Goal: Information Seeking & Learning: Learn about a topic

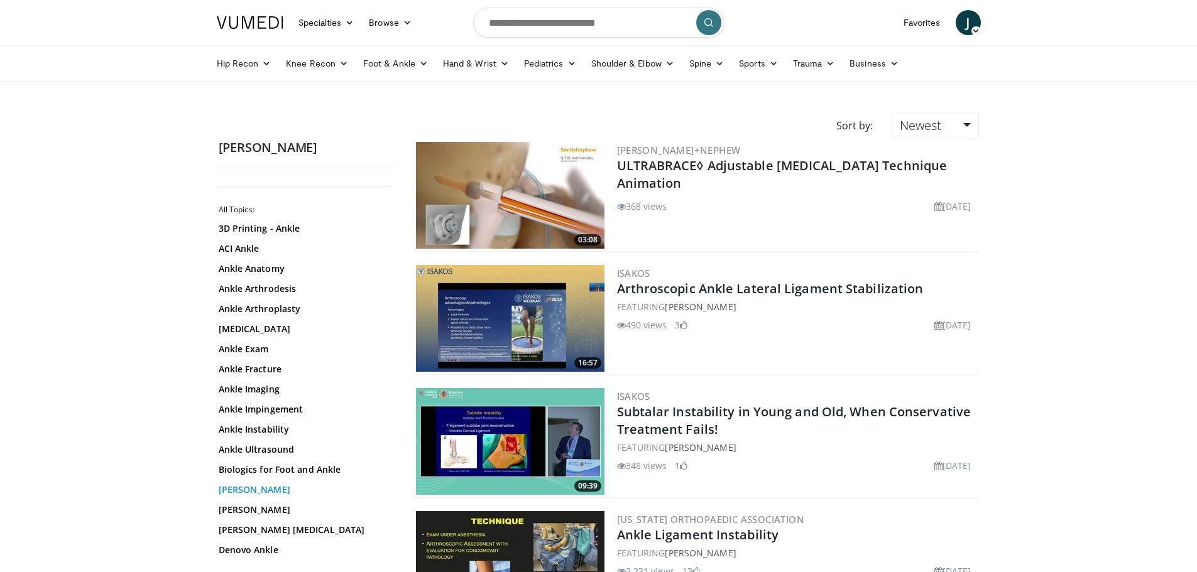
click at [232, 492] on link "[PERSON_NAME]" at bounding box center [304, 490] width 170 height 13
click at [234, 489] on link "Brostrom" at bounding box center [304, 490] width 170 height 13
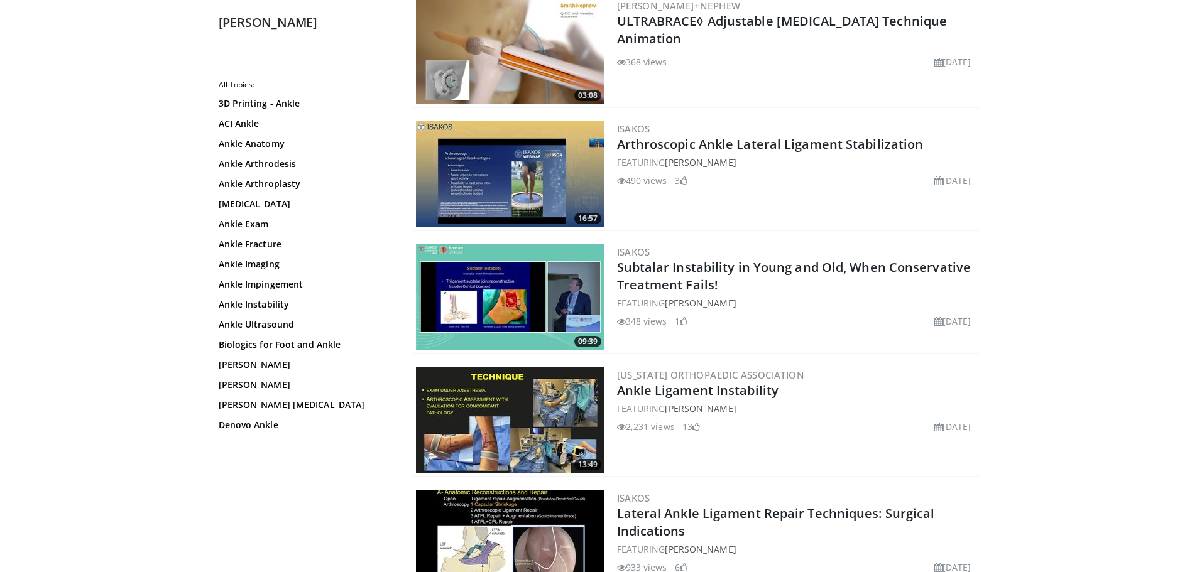
scroll to position [314, 0]
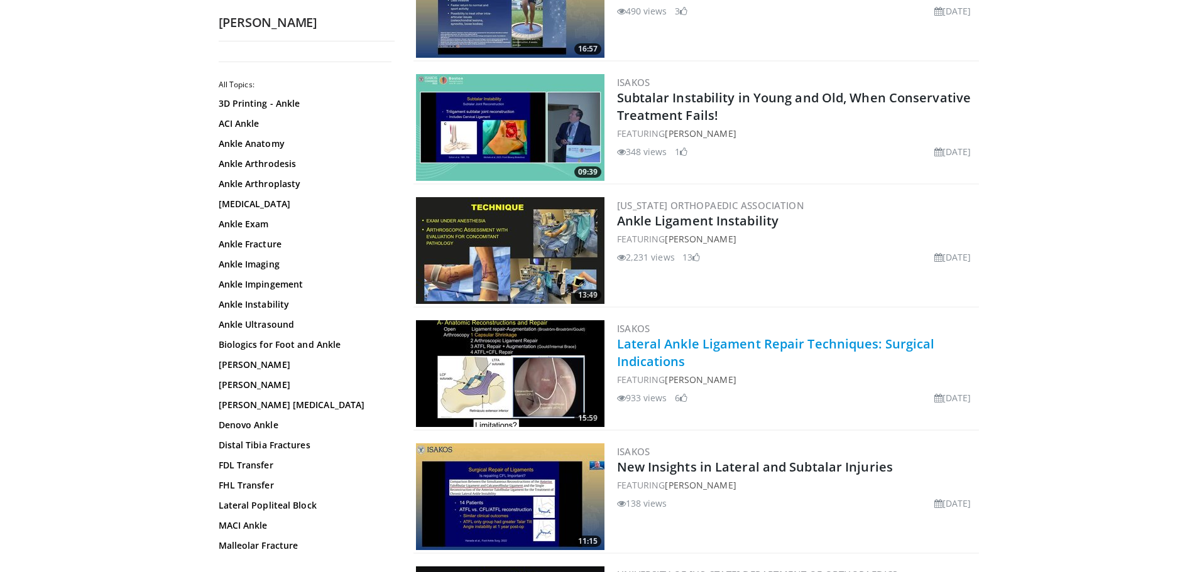
click at [661, 345] on link "Lateral Ankle Ligament Repair Techniques: Surgical Indications" at bounding box center [776, 352] width 318 height 35
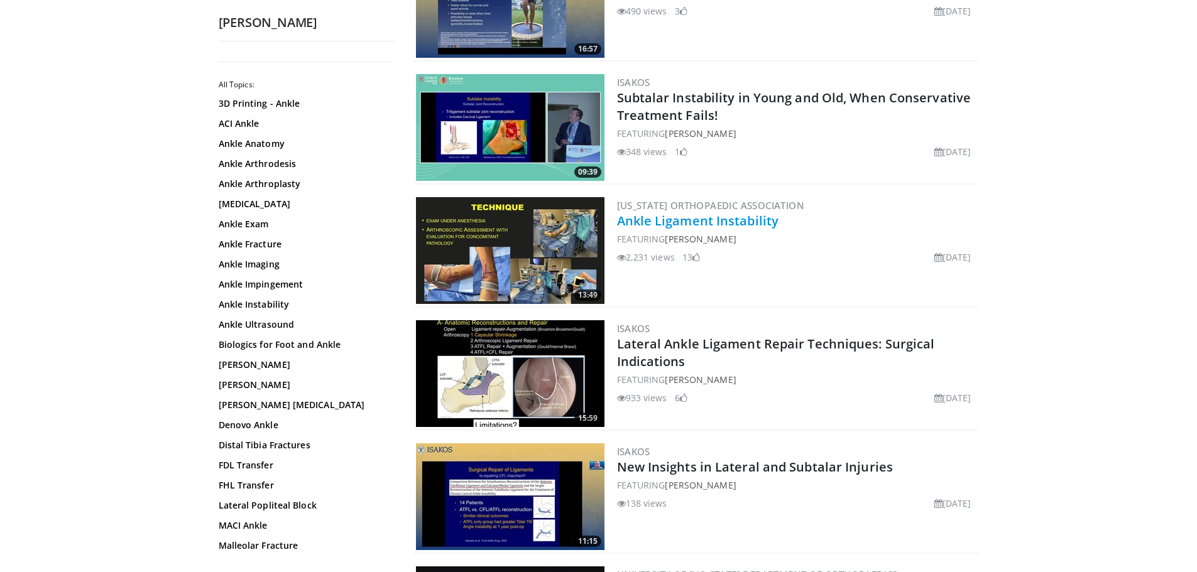
click at [661, 225] on link "Ankle Ligament Instability" at bounding box center [698, 220] width 162 height 17
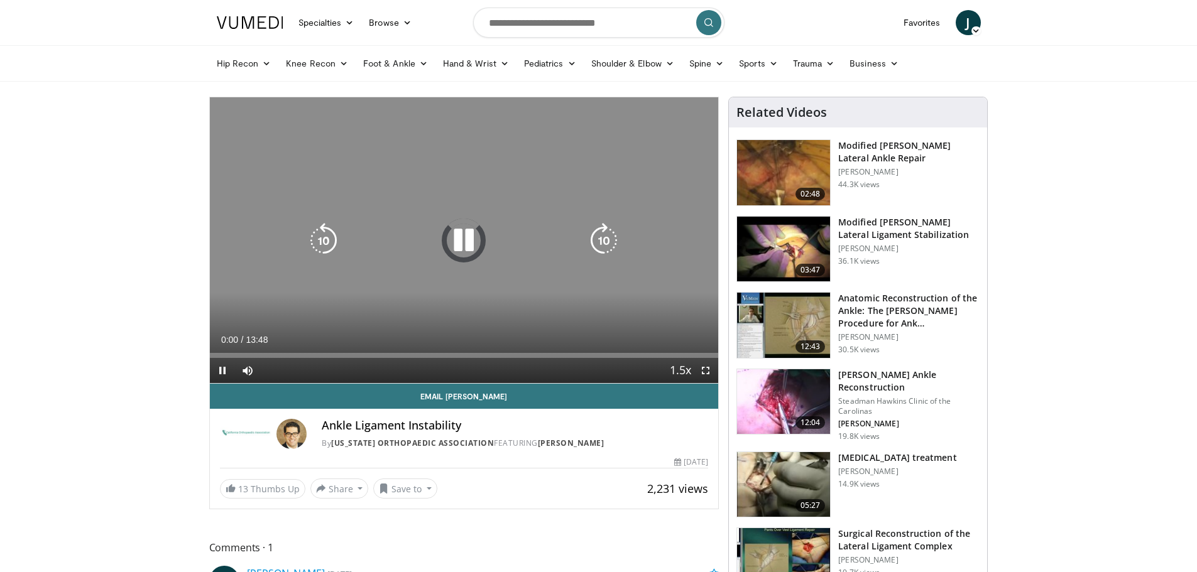
click at [592, 229] on icon "Video Player" at bounding box center [603, 240] width 35 height 35
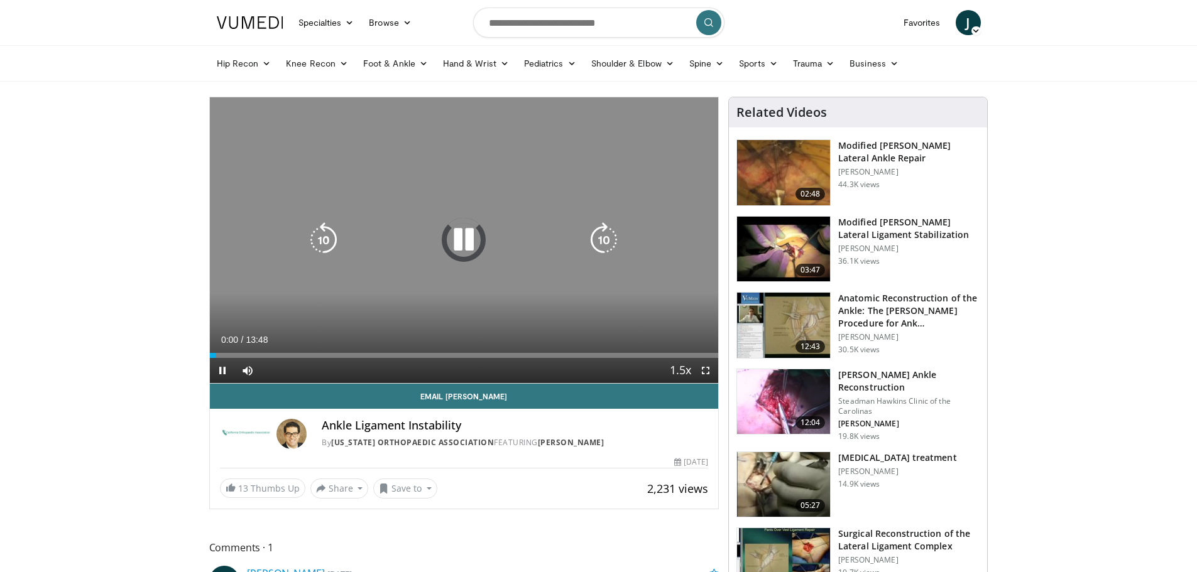
click at [462, 248] on icon "Video Player" at bounding box center [463, 239] width 35 height 35
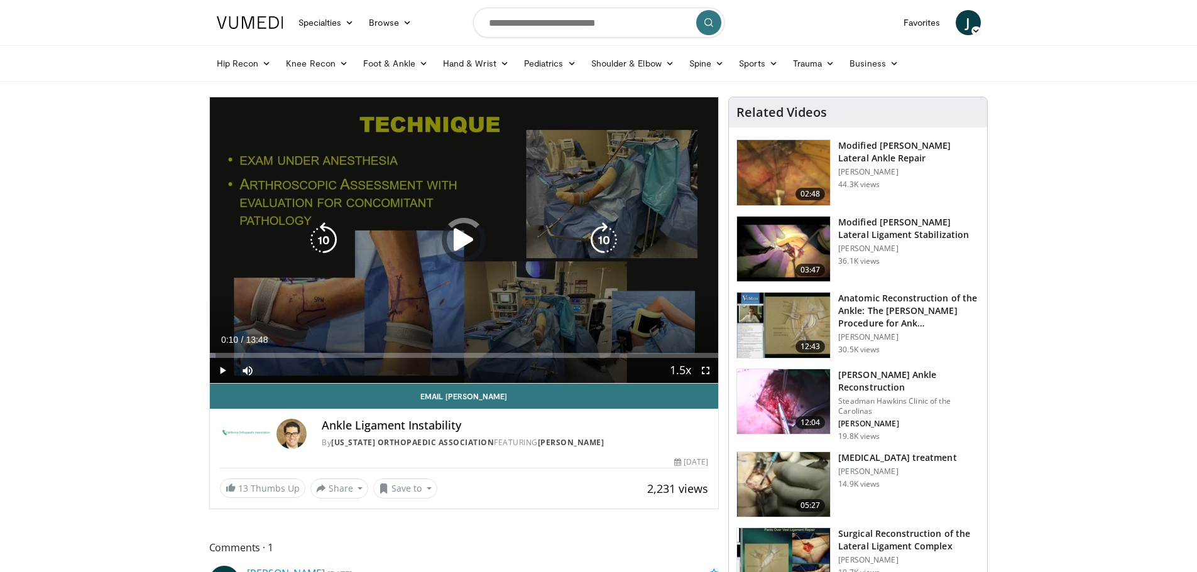
click at [461, 242] on icon "Video Player" at bounding box center [463, 239] width 35 height 35
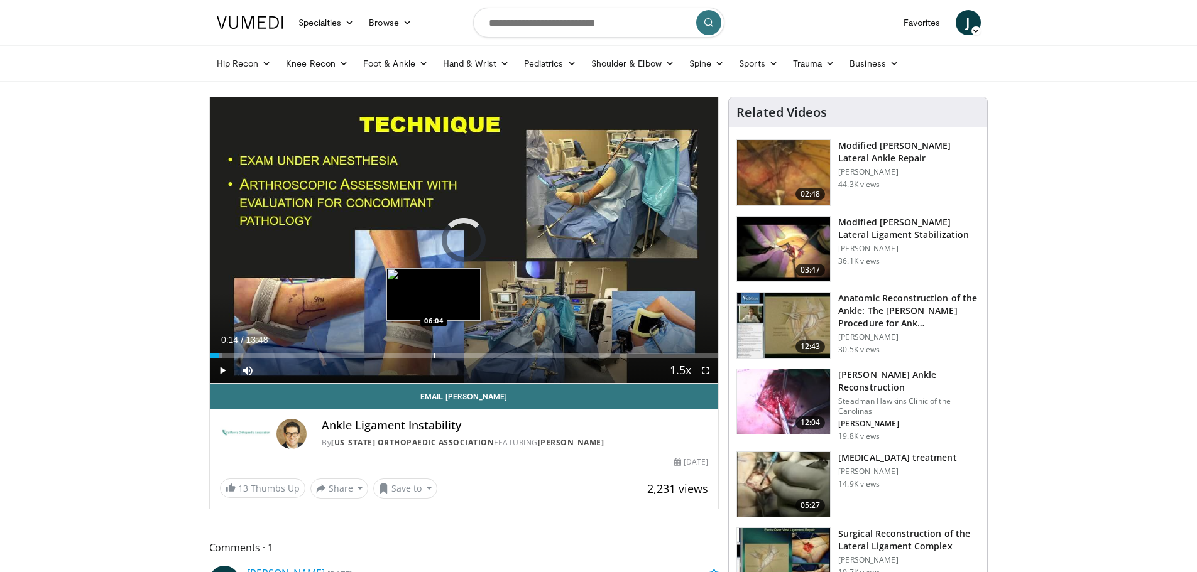
click at [434, 356] on div "Progress Bar" at bounding box center [434, 355] width 1 height 5
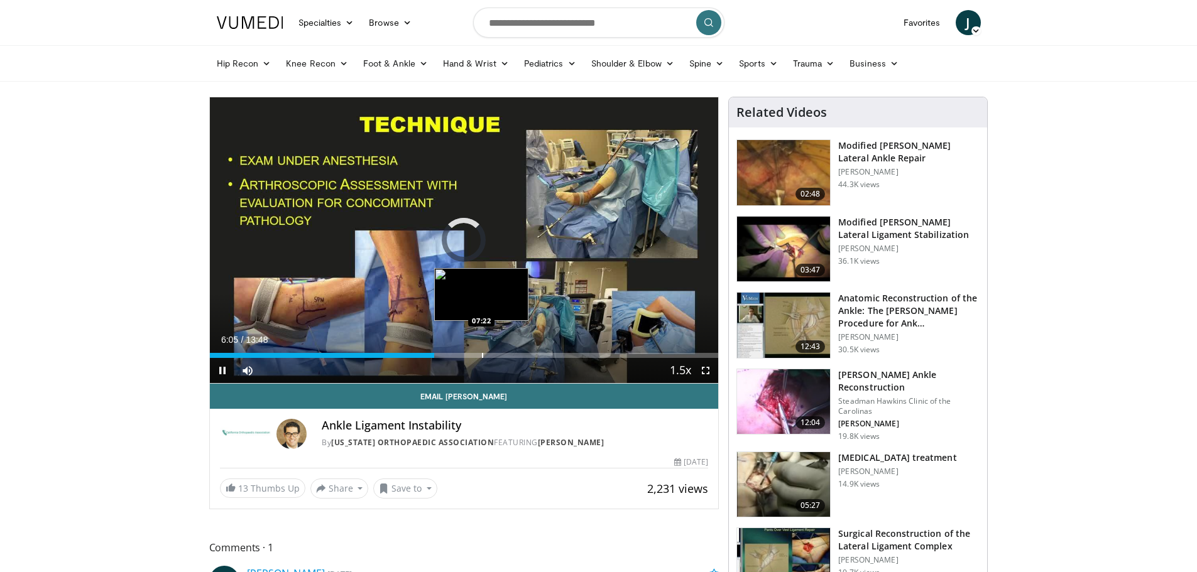
click at [482, 357] on div "Progress Bar" at bounding box center [482, 355] width 1 height 5
click at [516, 351] on div "Loaded : 55.47% 07:32 08:18" at bounding box center [464, 352] width 509 height 12
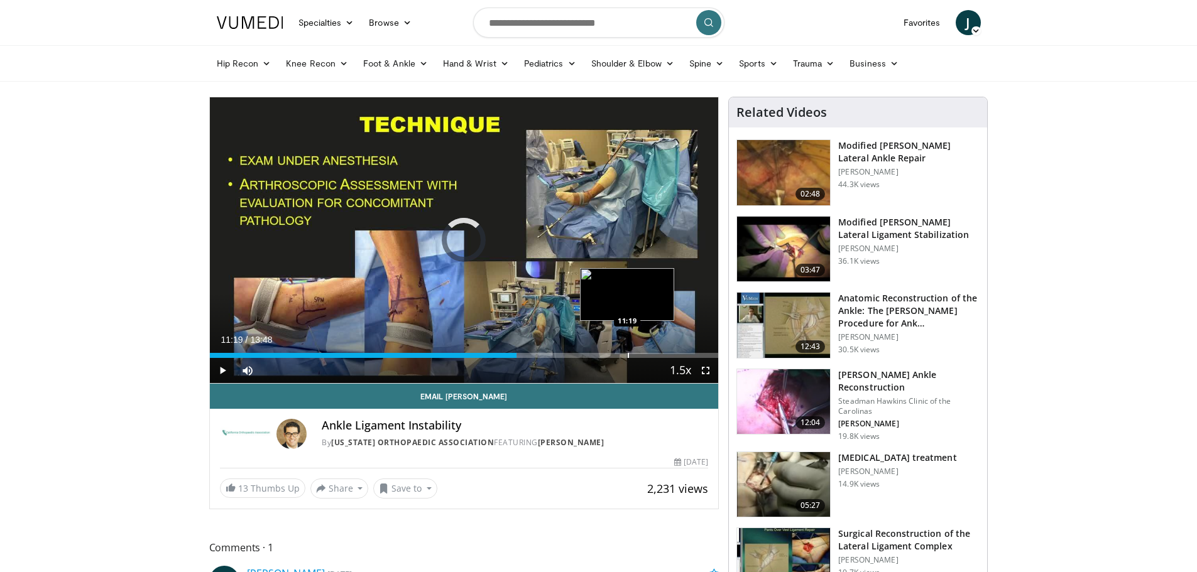
click at [627, 351] on div "Loaded : 60.39% 11:19 11:19" at bounding box center [464, 352] width 509 height 12
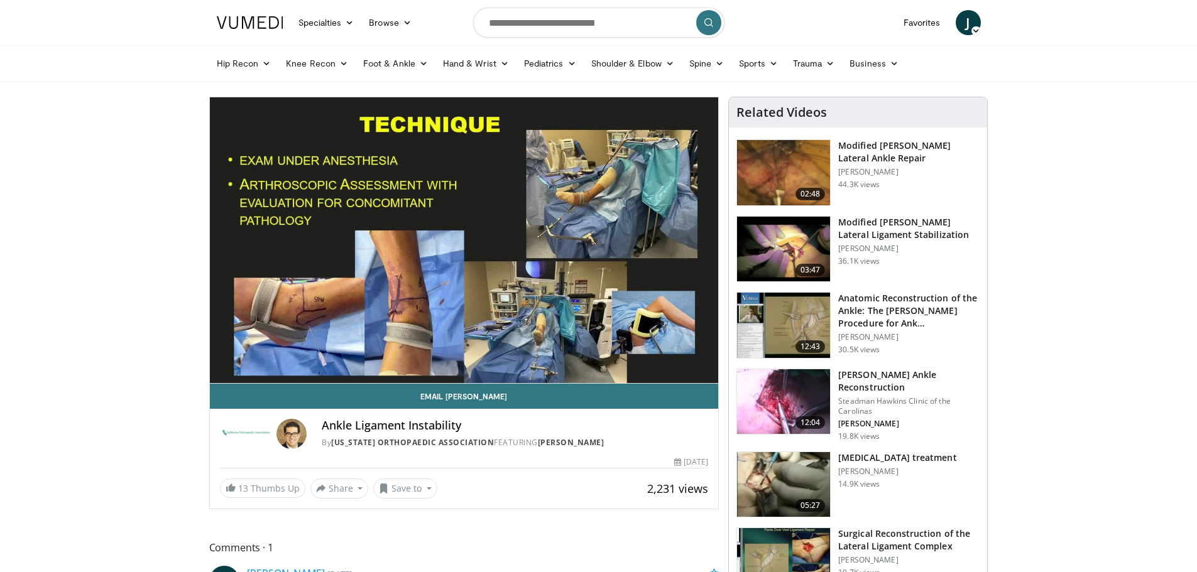
click at [778, 156] on img at bounding box center [783, 172] width 93 height 65
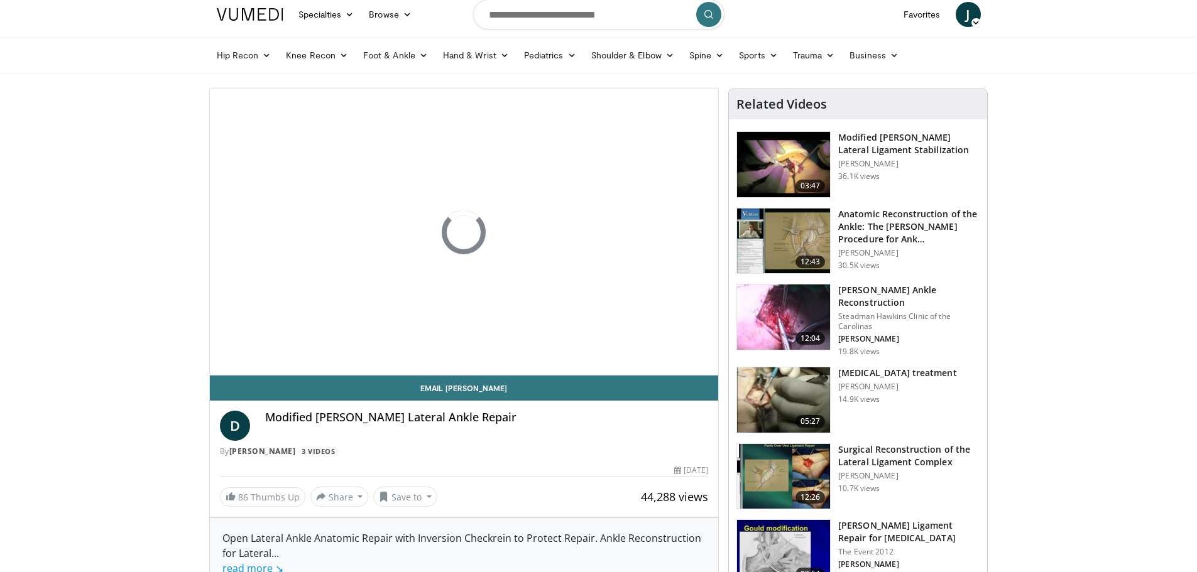
scroll to position [63, 0]
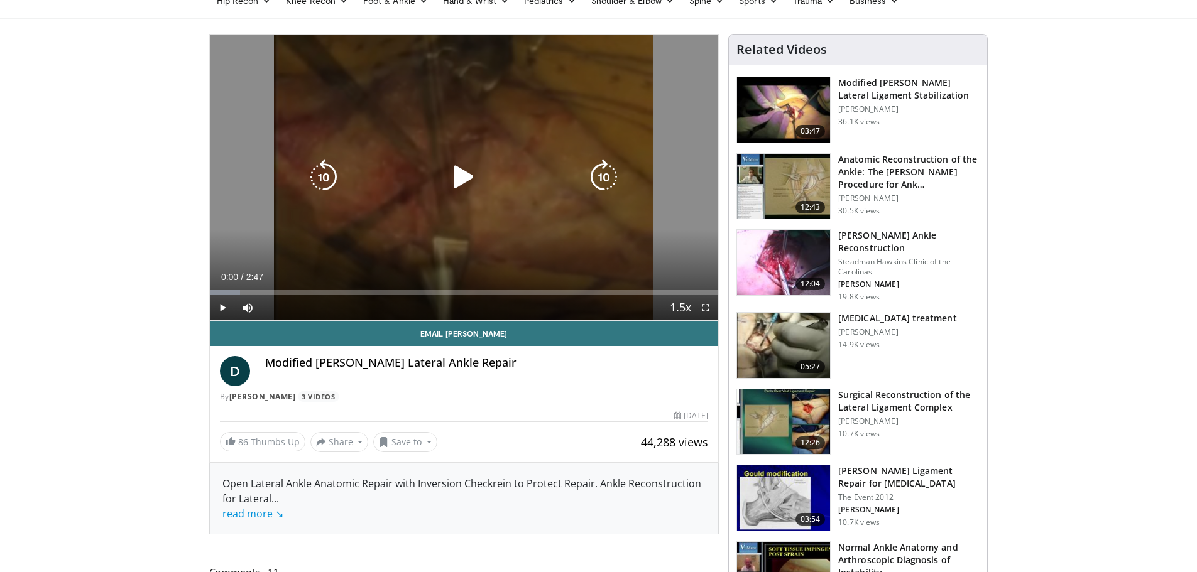
click at [449, 177] on icon "Video Player" at bounding box center [463, 177] width 35 height 35
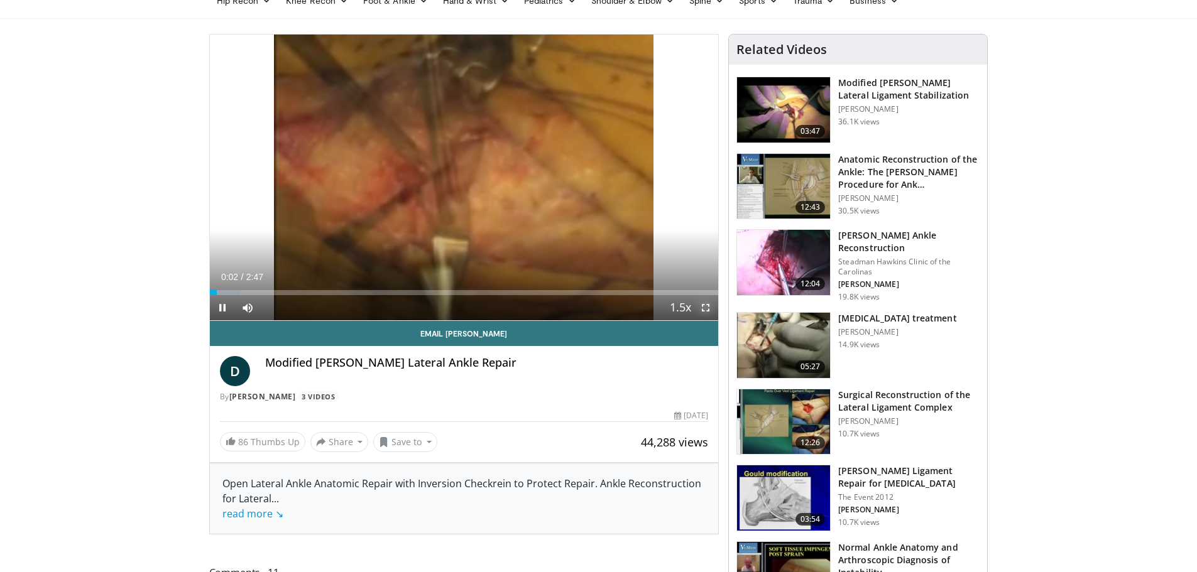
click at [704, 310] on span "Video Player" at bounding box center [705, 307] width 25 height 25
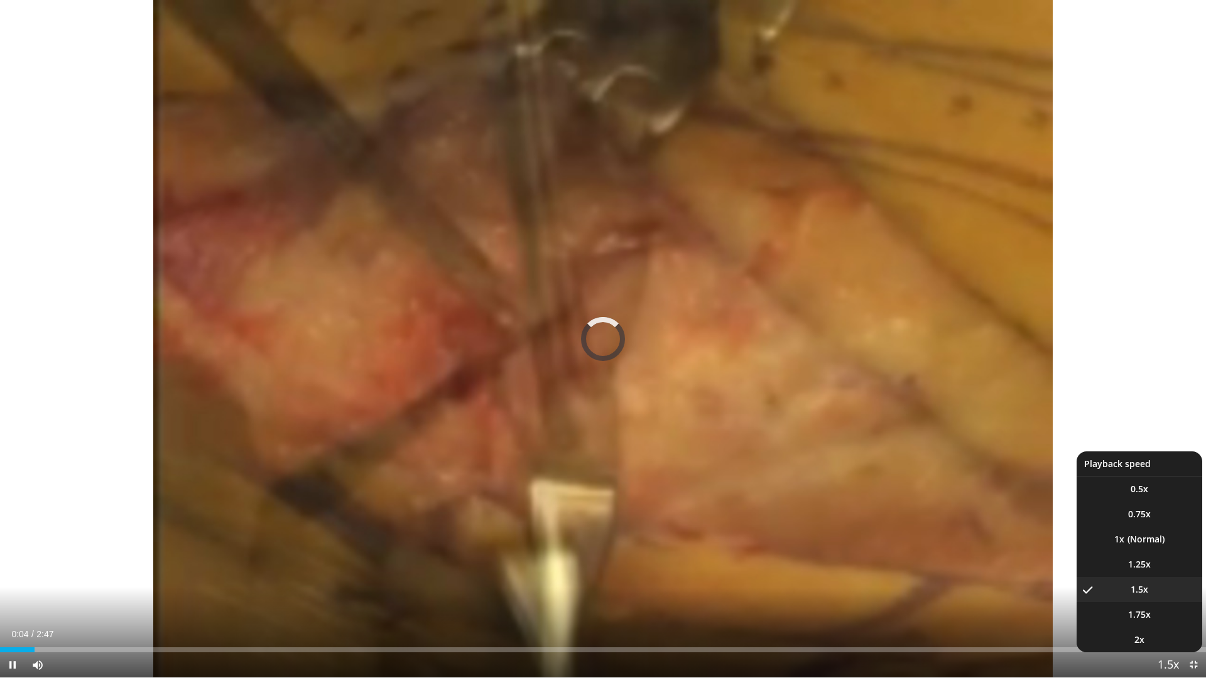
click at [1159, 572] on button "Playback Rate" at bounding box center [1168, 665] width 25 height 25
click at [1141, 567] on span "1.25x" at bounding box center [1139, 564] width 23 height 13
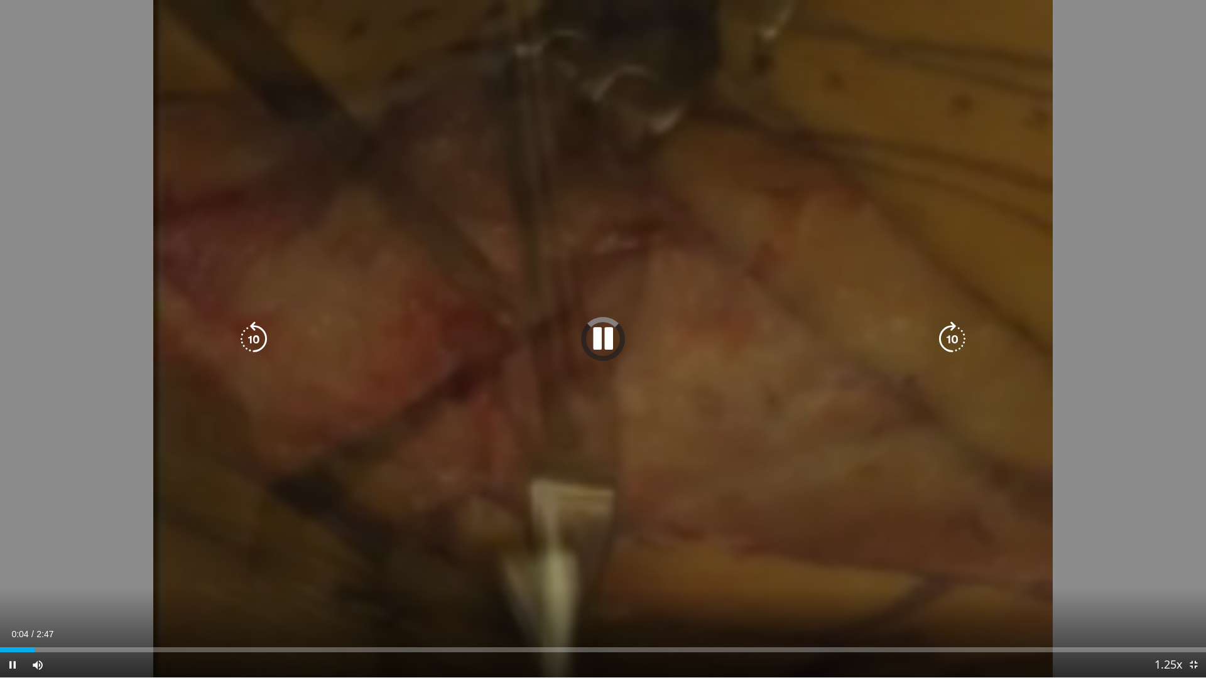
click at [831, 460] on div "10 seconds Tap to unmute" at bounding box center [603, 339] width 1206 height 678
click at [597, 334] on icon "Video Player" at bounding box center [602, 339] width 35 height 35
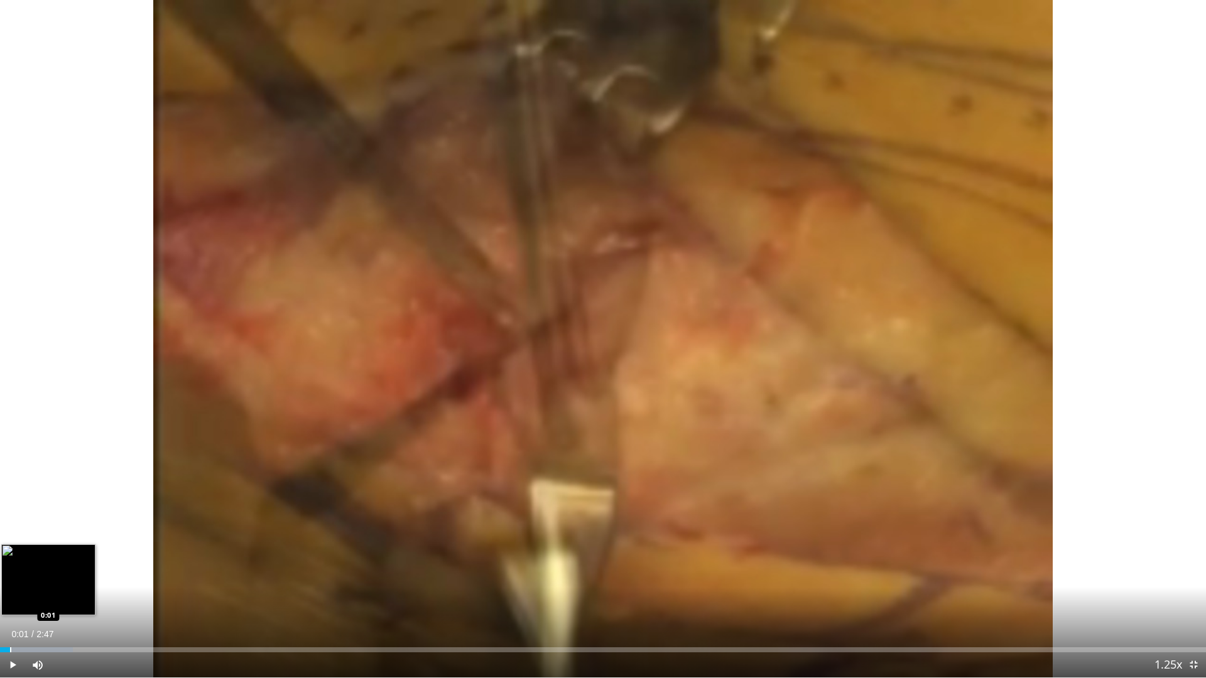
click at [10, 572] on div "Progress Bar" at bounding box center [10, 650] width 1 height 5
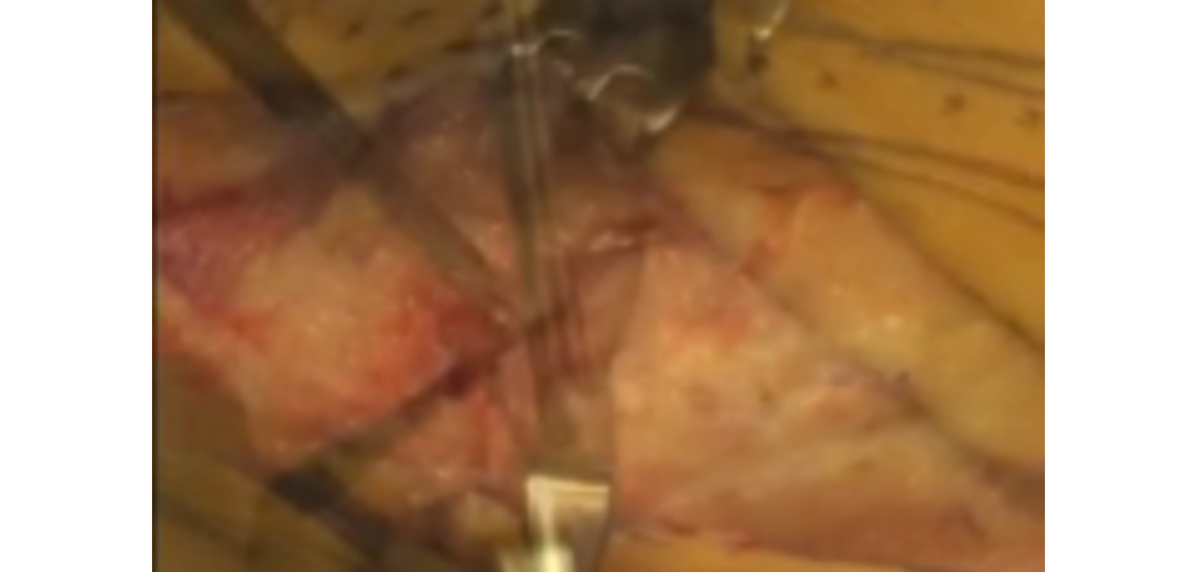
scroll to position [314, 0]
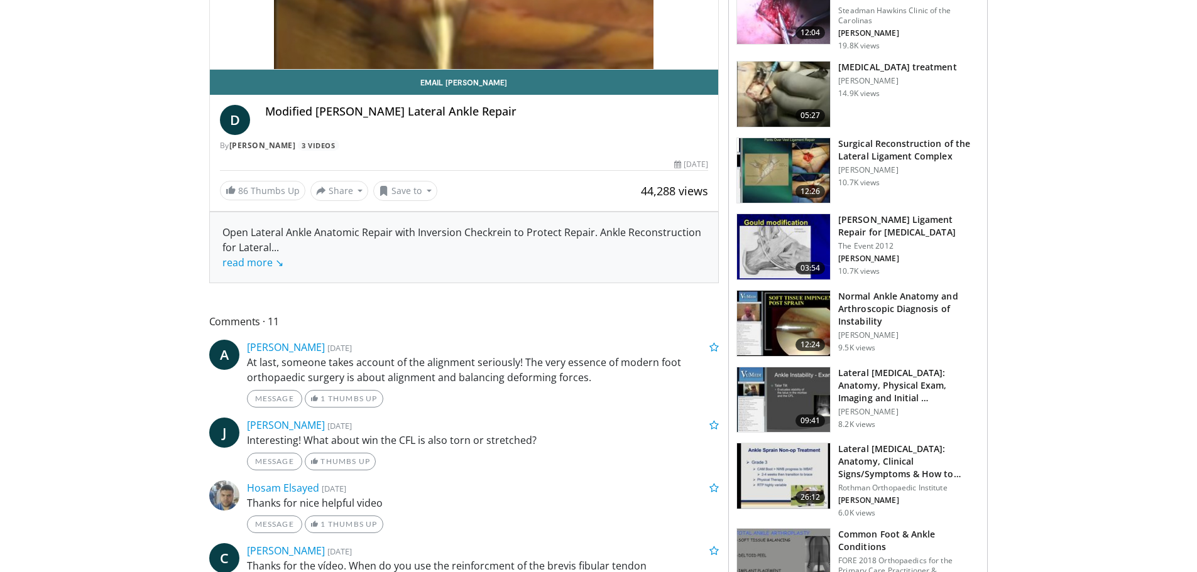
click at [876, 231] on h3 "[PERSON_NAME] Ligament Repair for [MEDICAL_DATA]" at bounding box center [908, 226] width 141 height 25
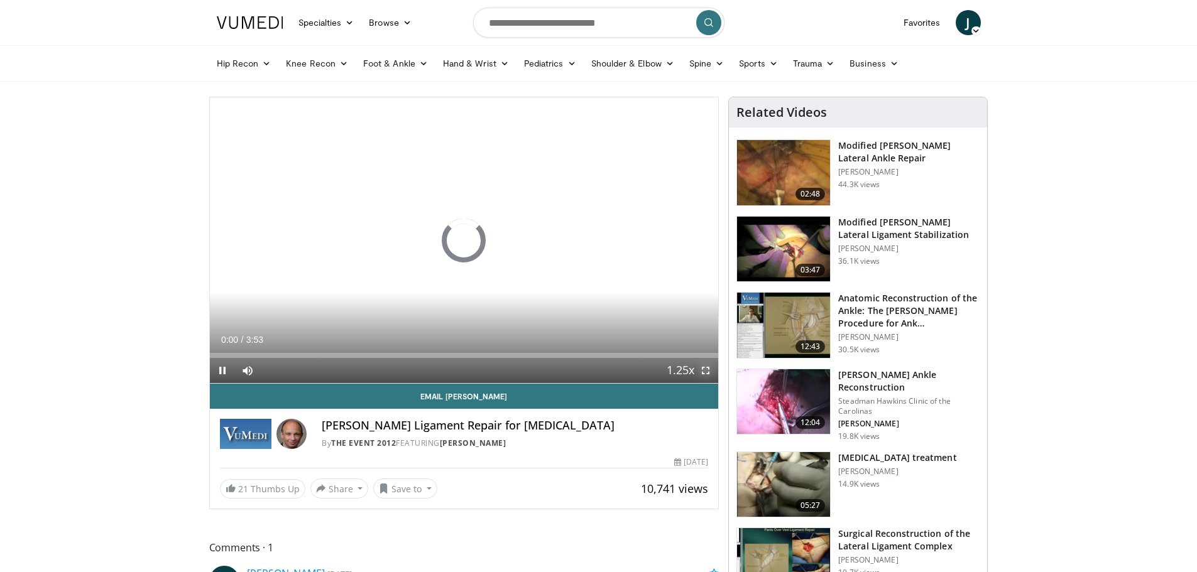
click at [705, 371] on span "Video Player" at bounding box center [705, 370] width 25 height 25
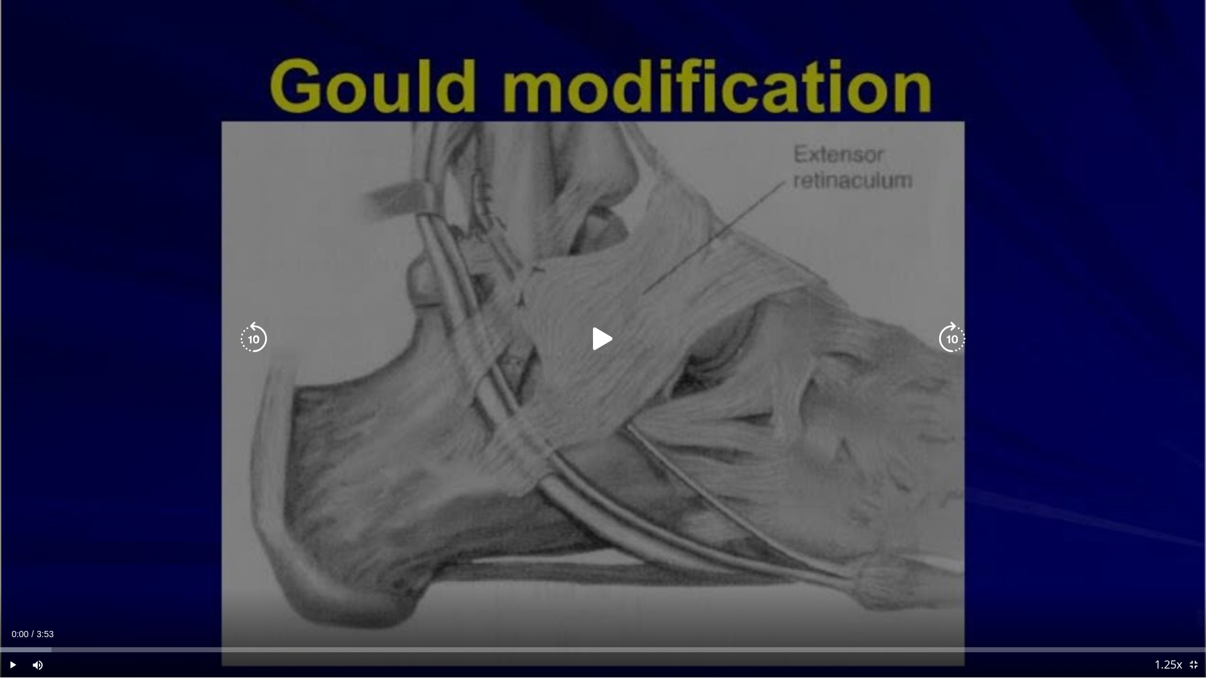
click at [600, 329] on icon "Video Player" at bounding box center [602, 339] width 35 height 35
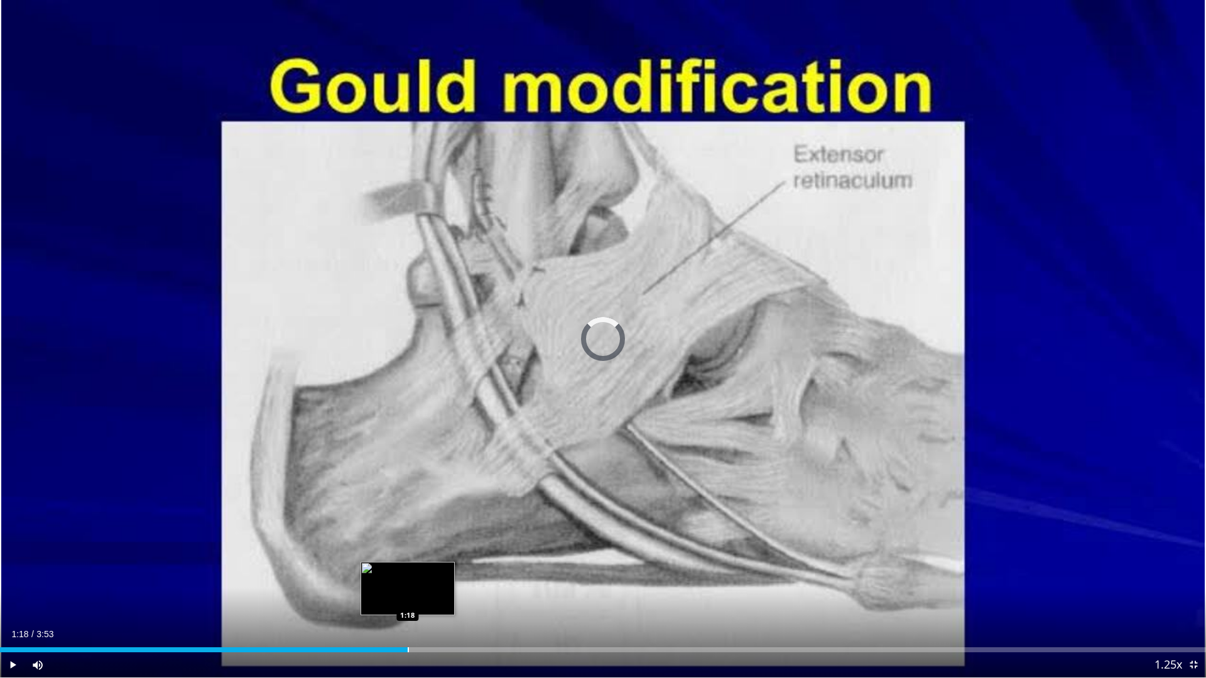
click at [408, 572] on div "Loaded : 8.49% 1:18 1:18" at bounding box center [603, 647] width 1206 height 12
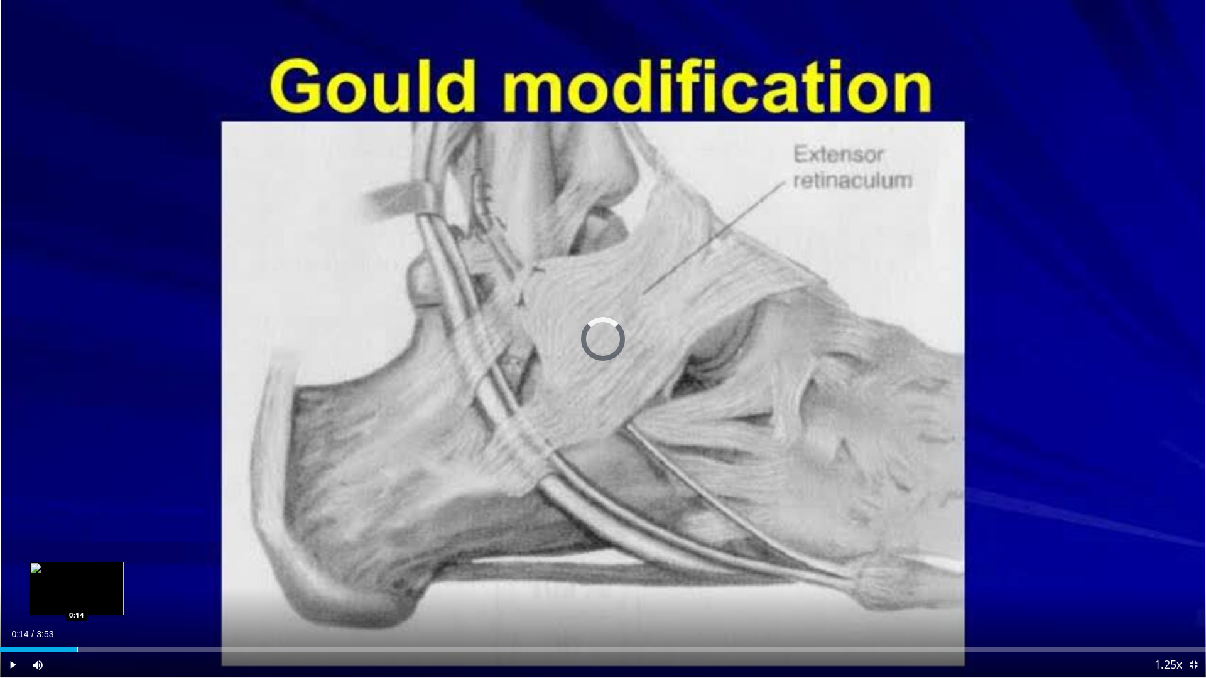
click at [77, 572] on div "Progress Bar" at bounding box center [77, 650] width 1 height 5
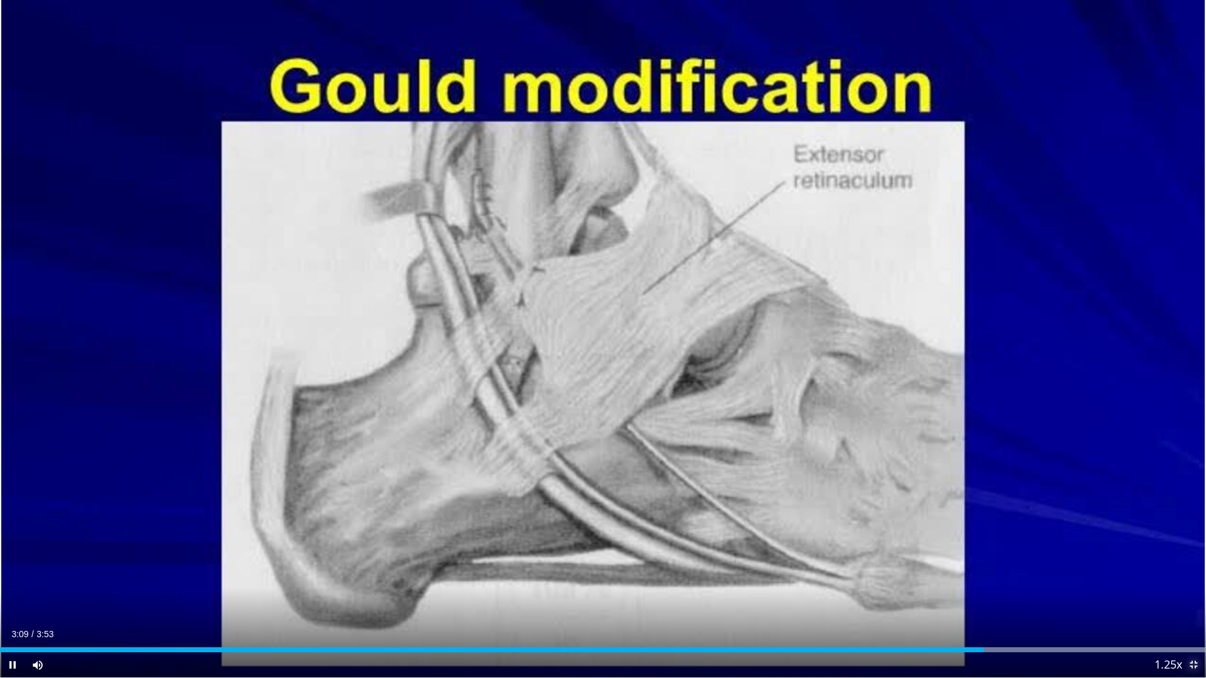
click at [1196, 572] on span "Video Player" at bounding box center [1193, 665] width 25 height 25
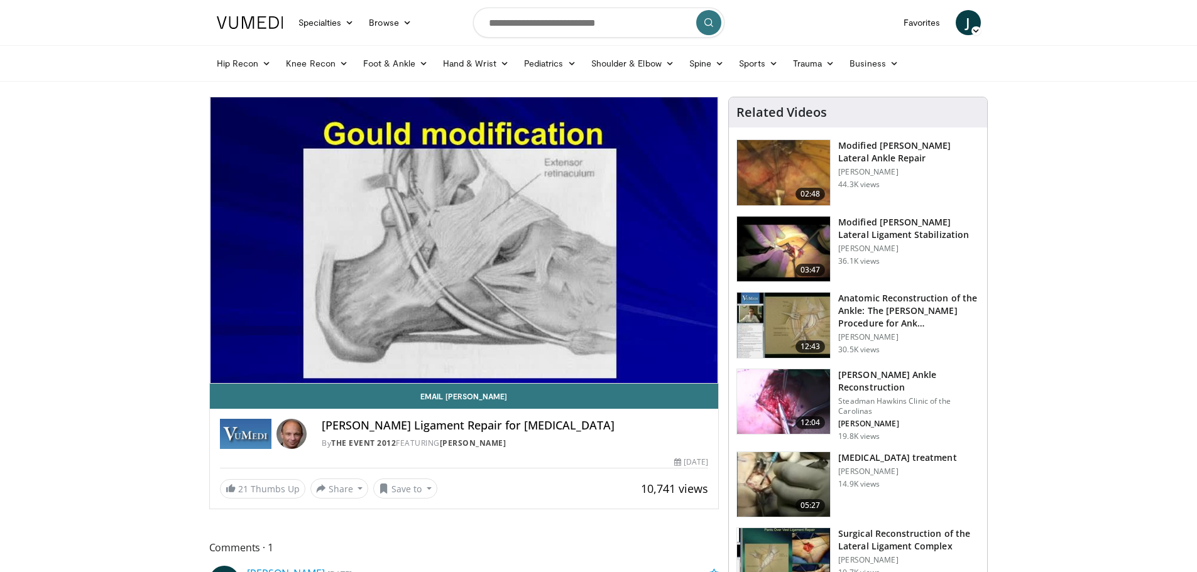
click at [884, 229] on h3 "Modified [PERSON_NAME] Lateral Ligament Stabilization" at bounding box center [908, 228] width 141 height 25
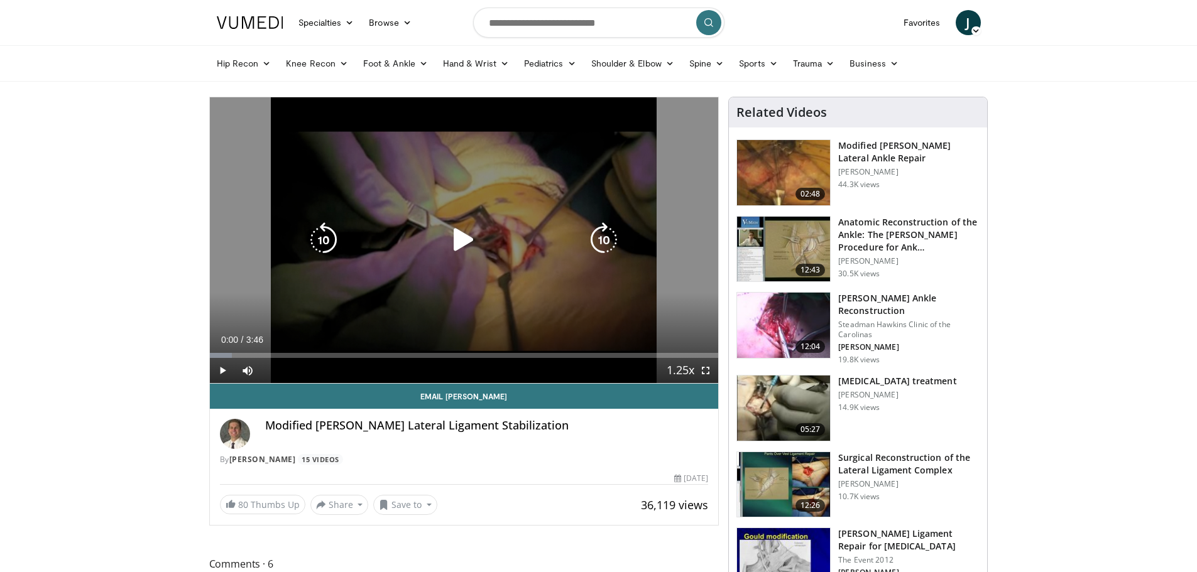
click at [464, 242] on icon "Video Player" at bounding box center [463, 239] width 35 height 35
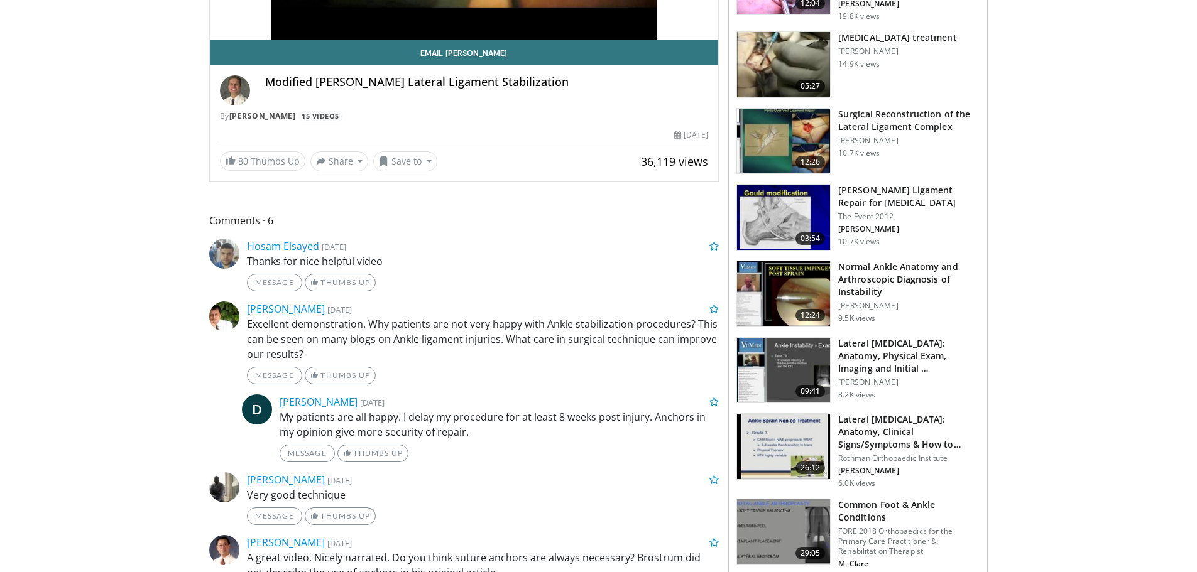
scroll to position [440, 0]
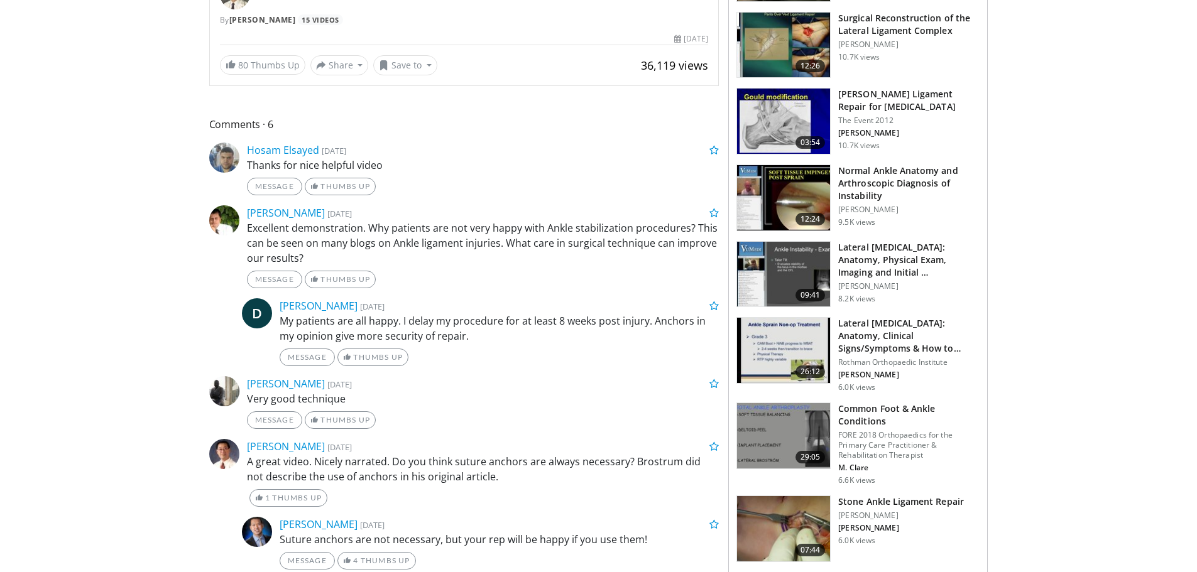
click at [898, 499] on h3 "Stone Ankle Ligament Repair" at bounding box center [901, 502] width 126 height 13
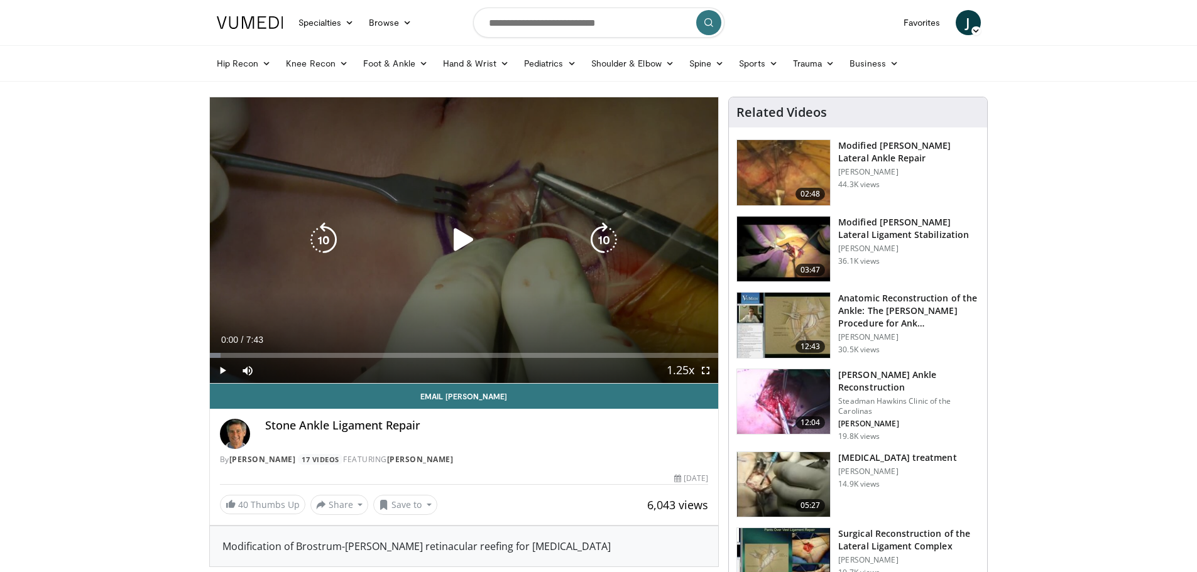
click at [462, 243] on icon "Video Player" at bounding box center [463, 239] width 35 height 35
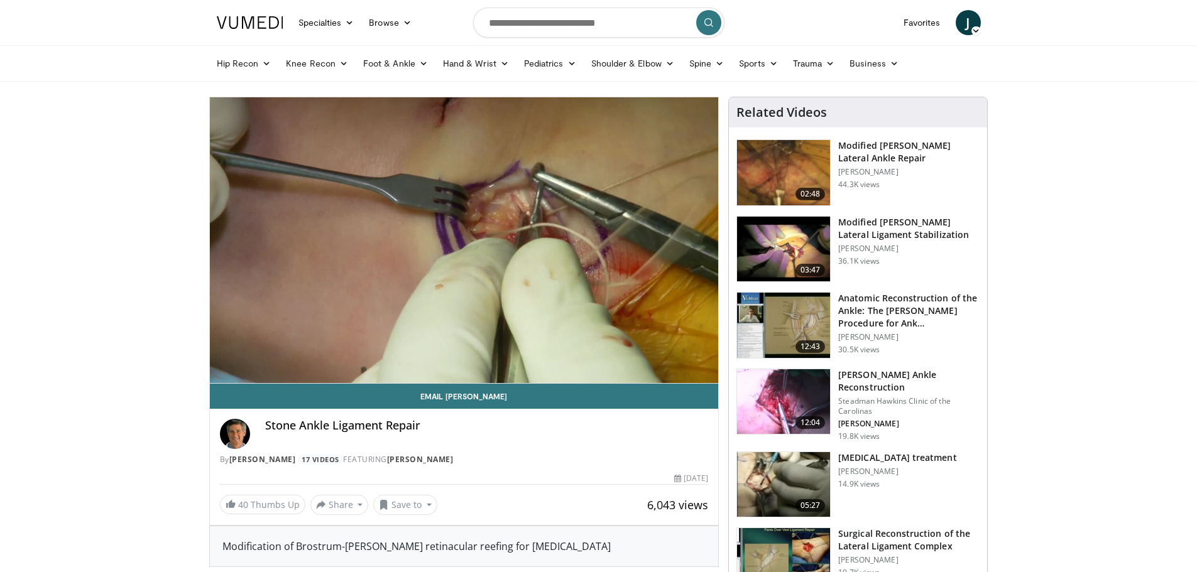
click at [881, 223] on h3 "Modified [PERSON_NAME] Lateral Ligament Stabilization" at bounding box center [908, 228] width 141 height 25
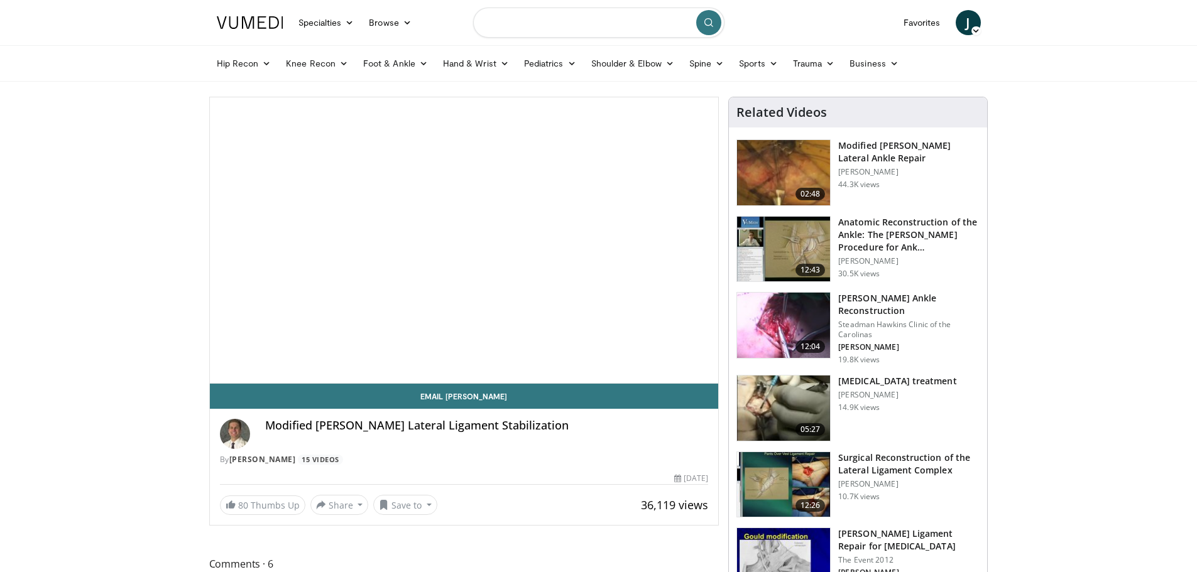
click at [531, 29] on input "Search topics, interventions" at bounding box center [598, 23] width 251 height 30
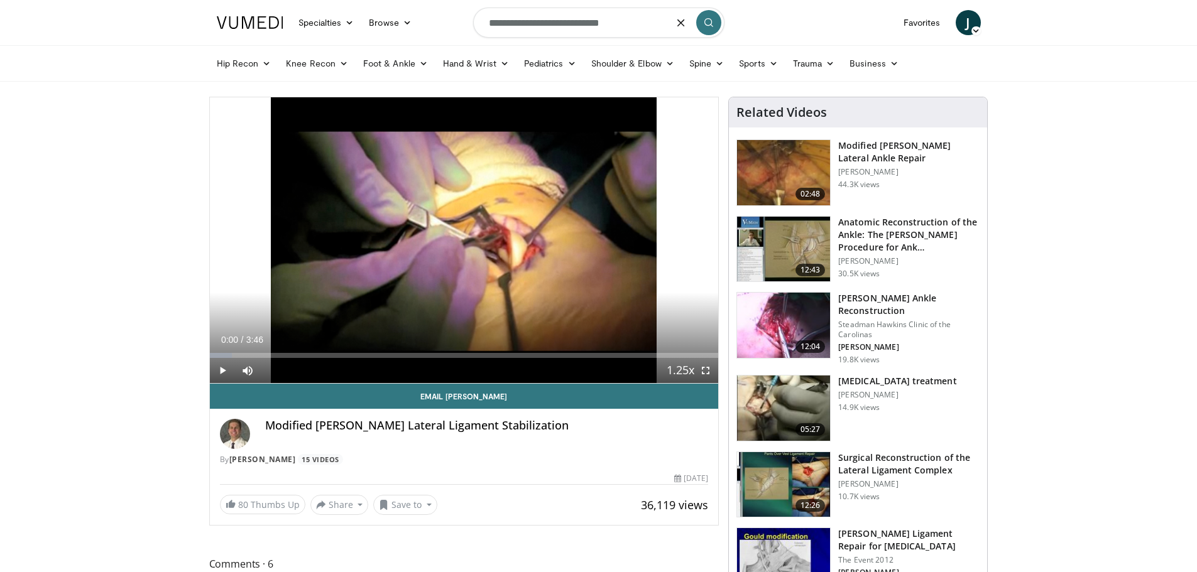
type input "**********"
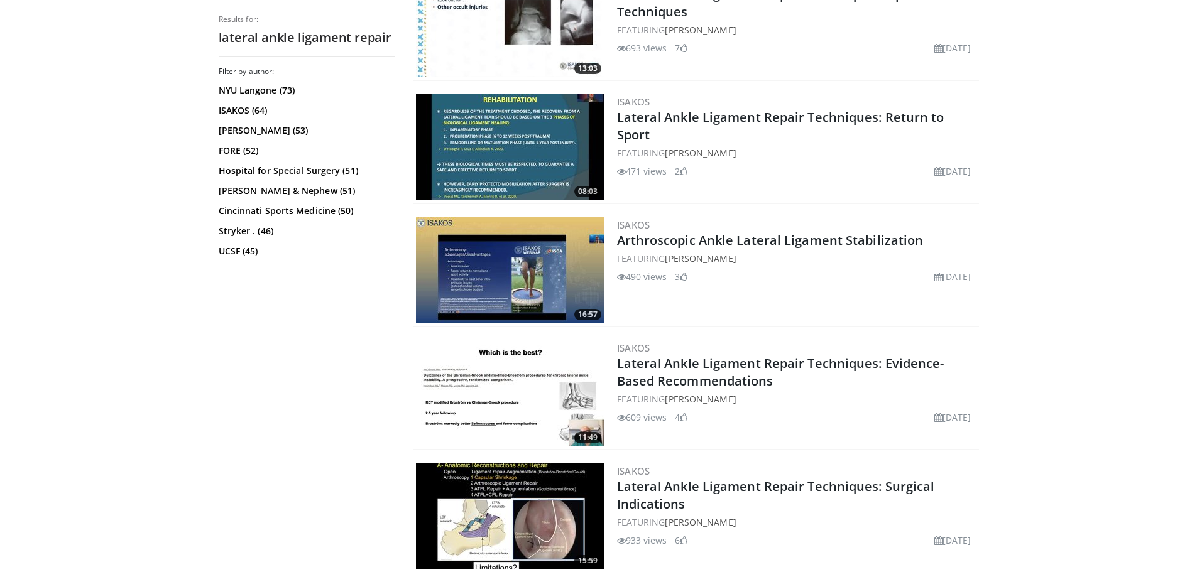
scroll to position [754, 0]
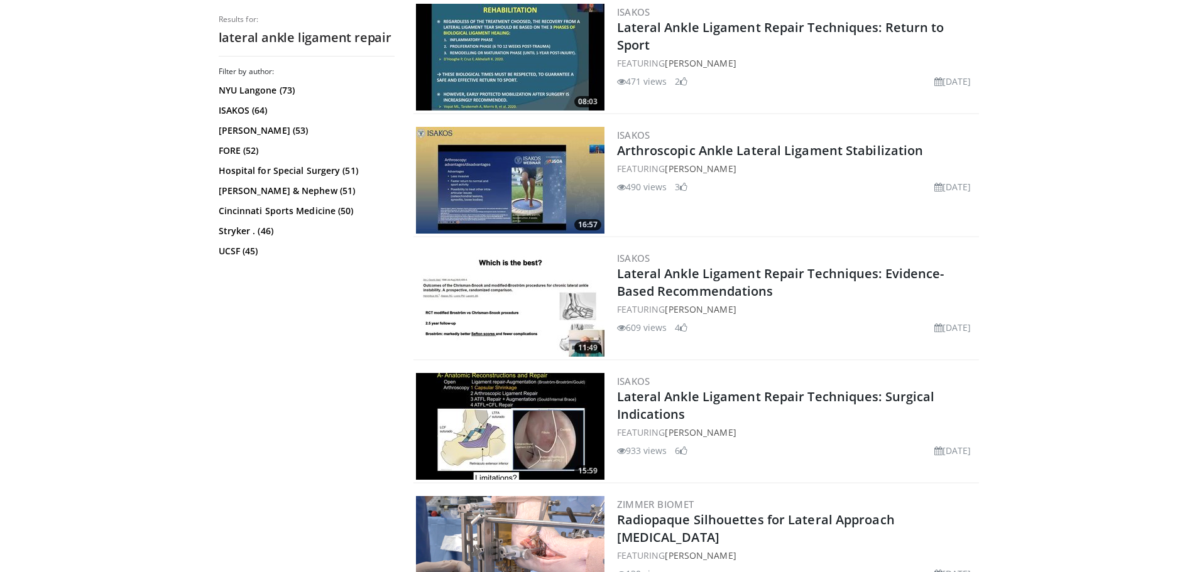
click at [515, 440] on img at bounding box center [510, 426] width 188 height 107
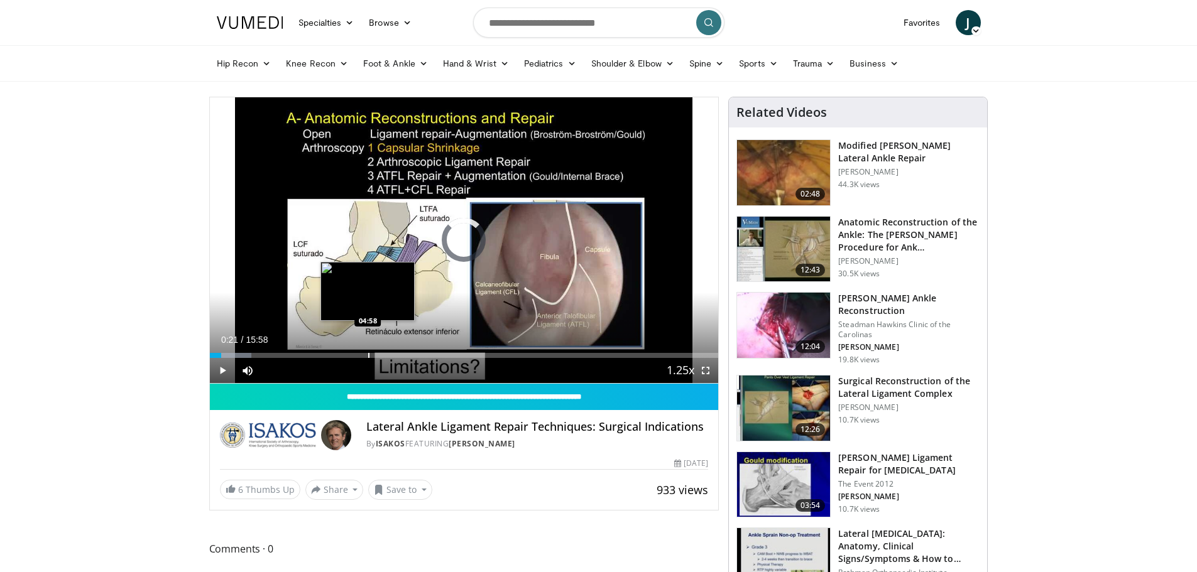
click at [368, 354] on div "Progress Bar" at bounding box center [368, 355] width 1 height 5
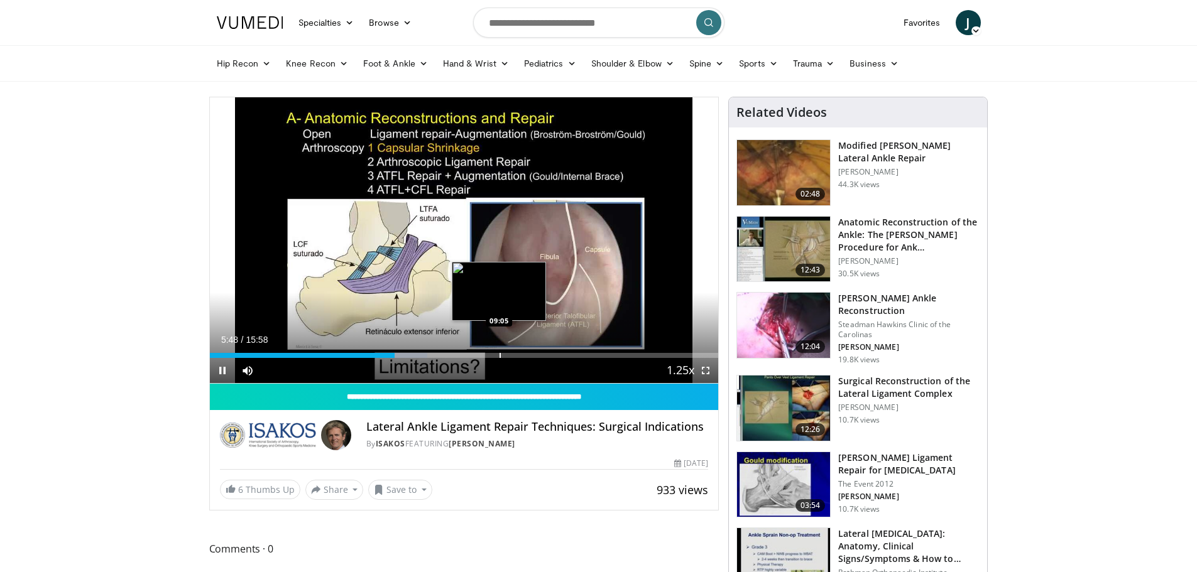
click at [499, 349] on div "Loaded : 42.76% 05:49 09:05" at bounding box center [464, 352] width 509 height 12
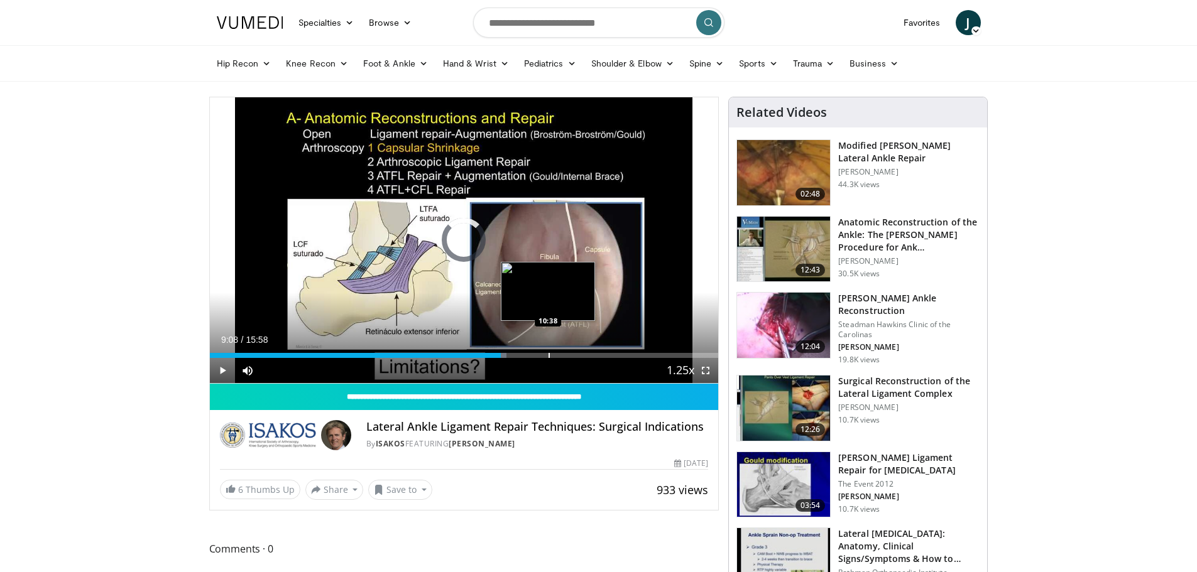
click at [548, 352] on div "Loaded : 58.40% 09:08 10:38" at bounding box center [464, 352] width 509 height 12
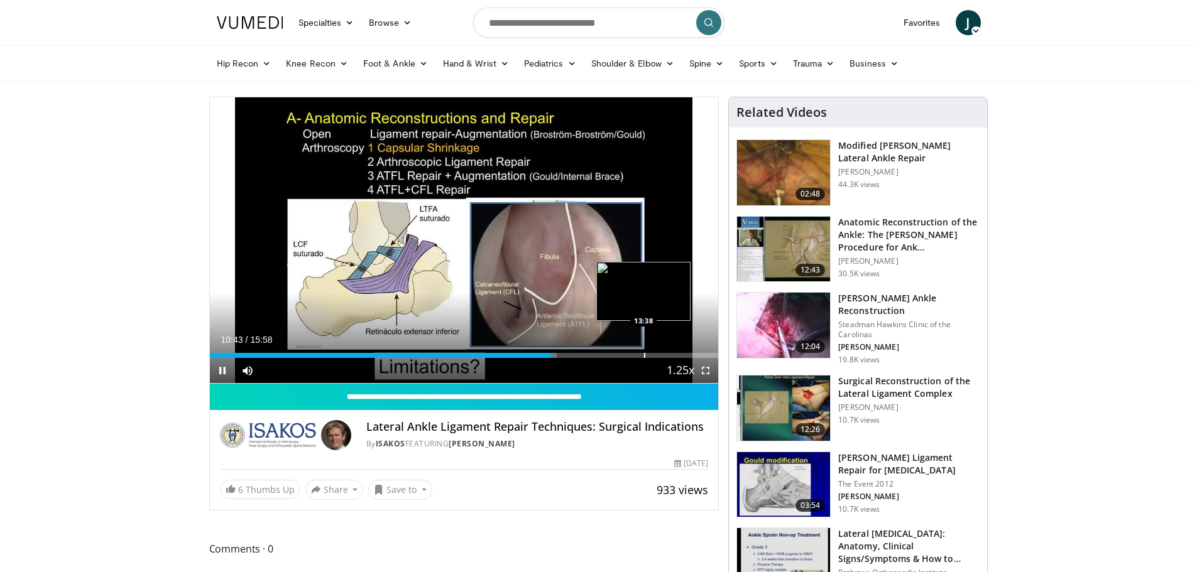
click at [644, 351] on div "Loaded : 68.27% 10:43 13:38" at bounding box center [464, 352] width 509 height 12
click at [627, 356] on div "Progress Bar" at bounding box center [627, 355] width 1 height 5
click at [632, 353] on div "Progress Bar" at bounding box center [632, 355] width 1 height 5
